Goal: Information Seeking & Learning: Learn about a topic

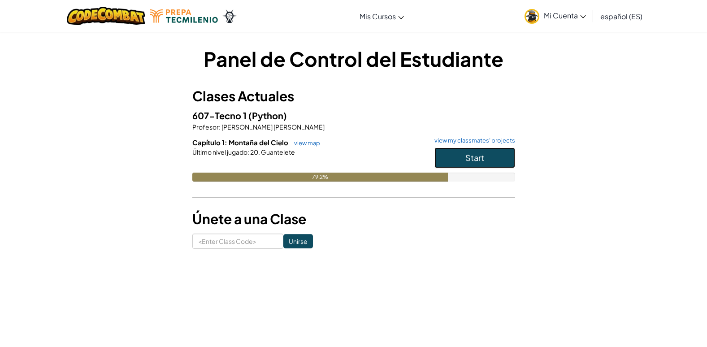
click at [489, 155] on button "Start" at bounding box center [475, 158] width 81 height 21
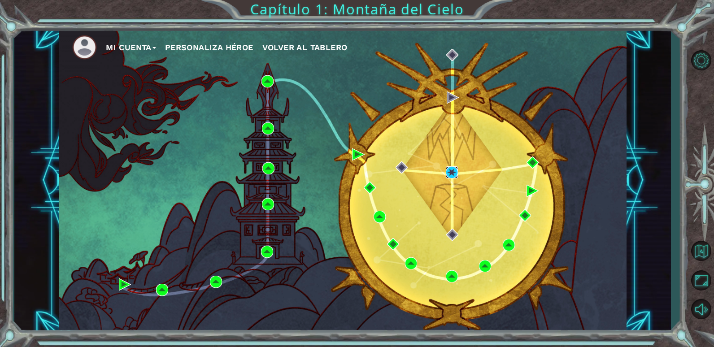
click at [445, 174] on div "Mi Cuenta Personaliza Héroe Volver al Tablero" at bounding box center [343, 180] width 568 height 300
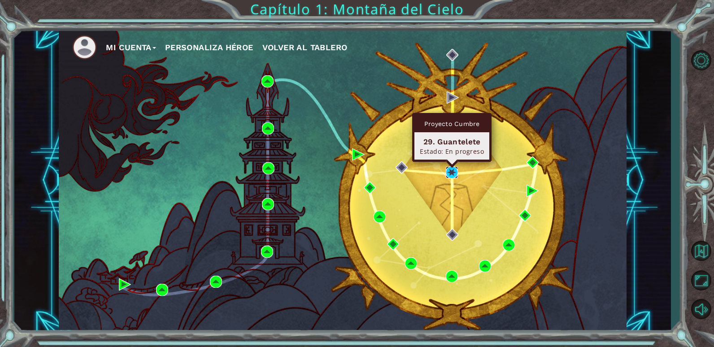
click at [451, 168] on img at bounding box center [452, 172] width 12 height 12
